Goal: Task Accomplishment & Management: Manage account settings

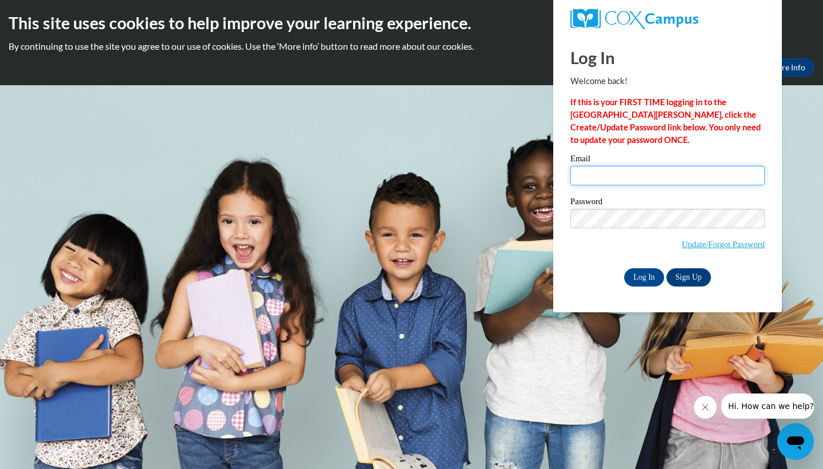
click at [632, 169] on input "Email" at bounding box center [668, 175] width 194 height 19
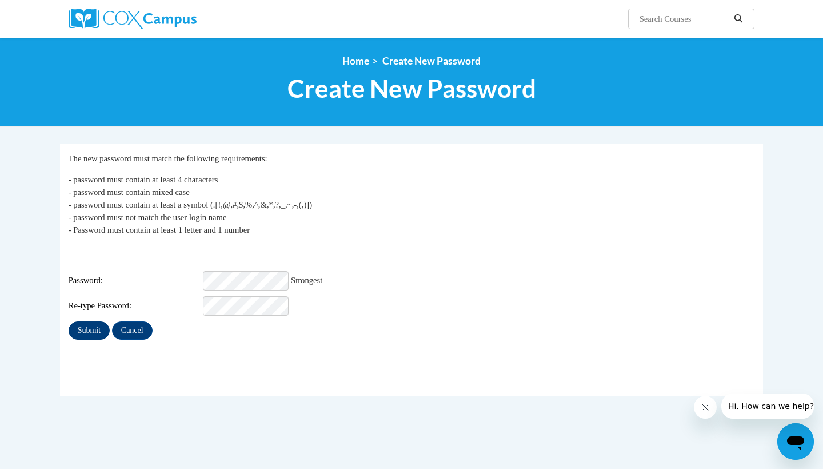
click at [94, 321] on input "Submit" at bounding box center [89, 330] width 41 height 18
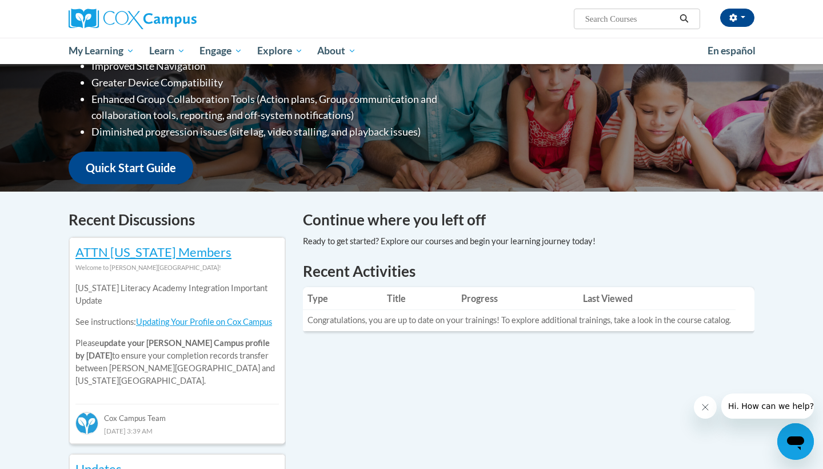
scroll to position [210, 0]
